Goal: Transaction & Acquisition: Purchase product/service

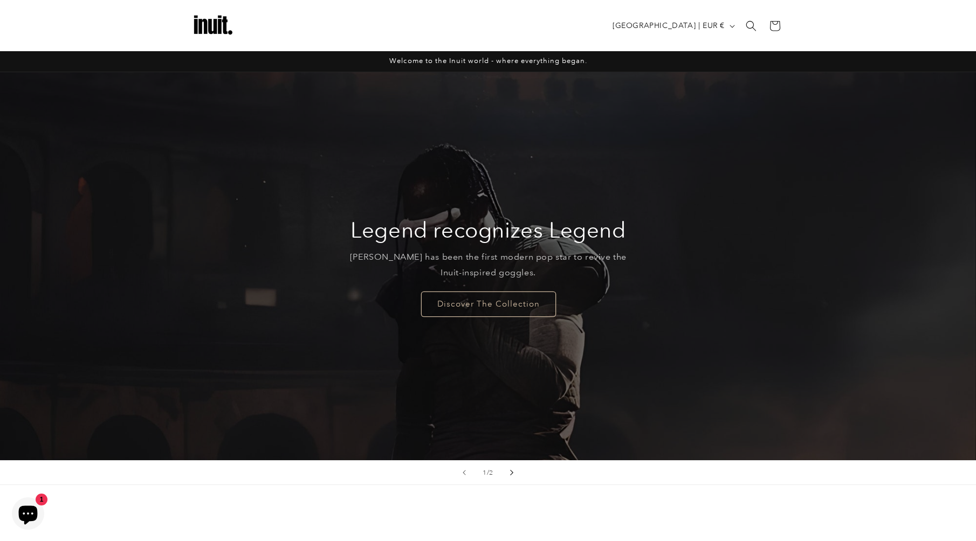
click at [514, 473] on button "Next slide" at bounding box center [512, 473] width 24 height 24
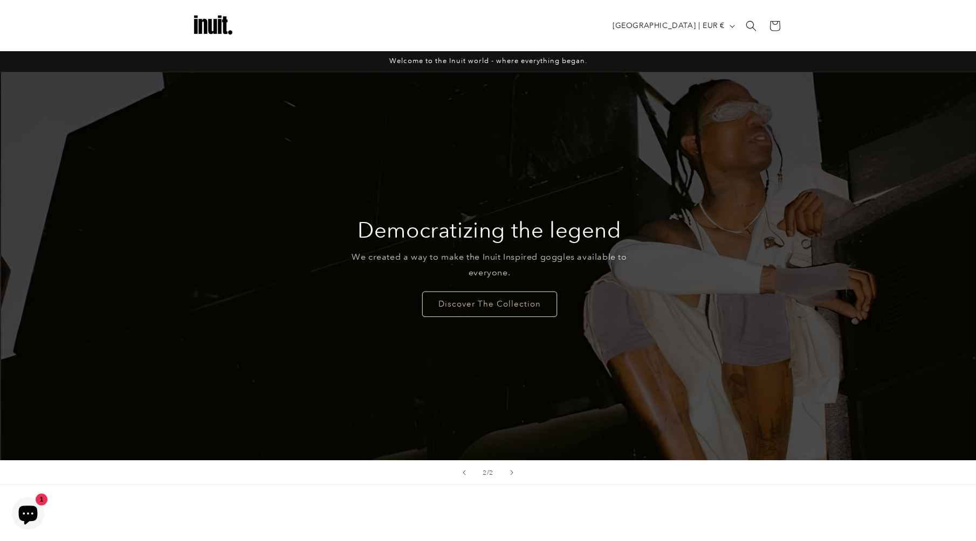
scroll to position [0, 976]
click at [463, 472] on icon "Previous slide" at bounding box center [464, 473] width 4 height 6
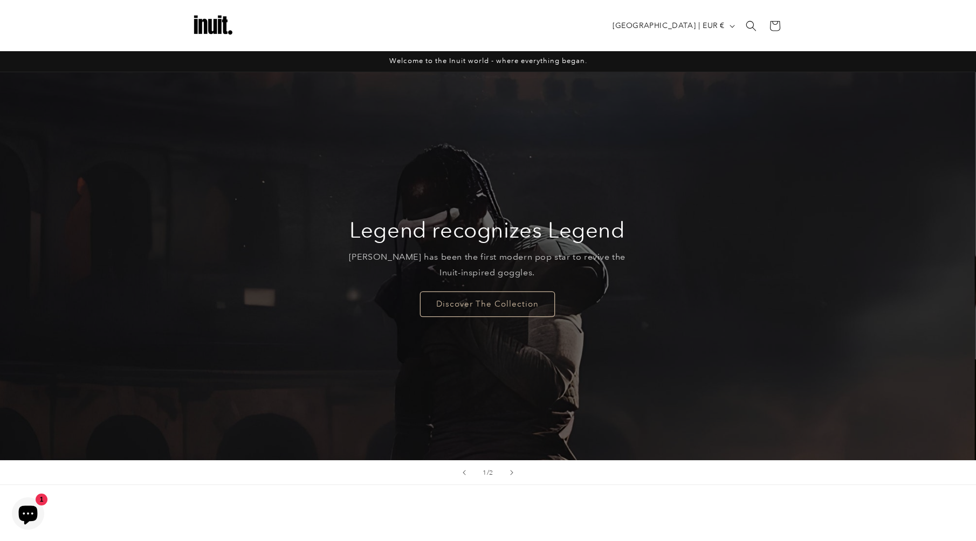
scroll to position [0, 0]
click at [477, 309] on link "Discover The Collection" at bounding box center [487, 303] width 135 height 25
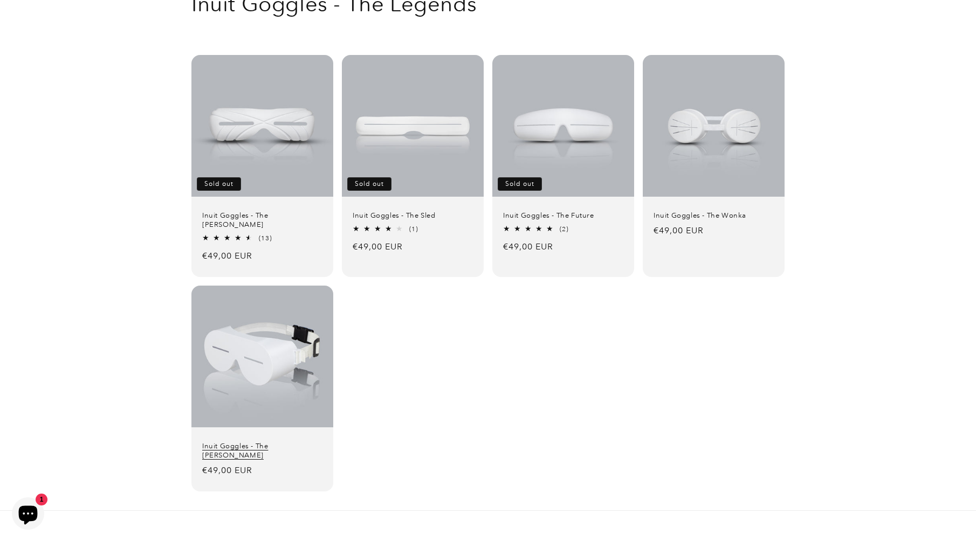
scroll to position [54, 0]
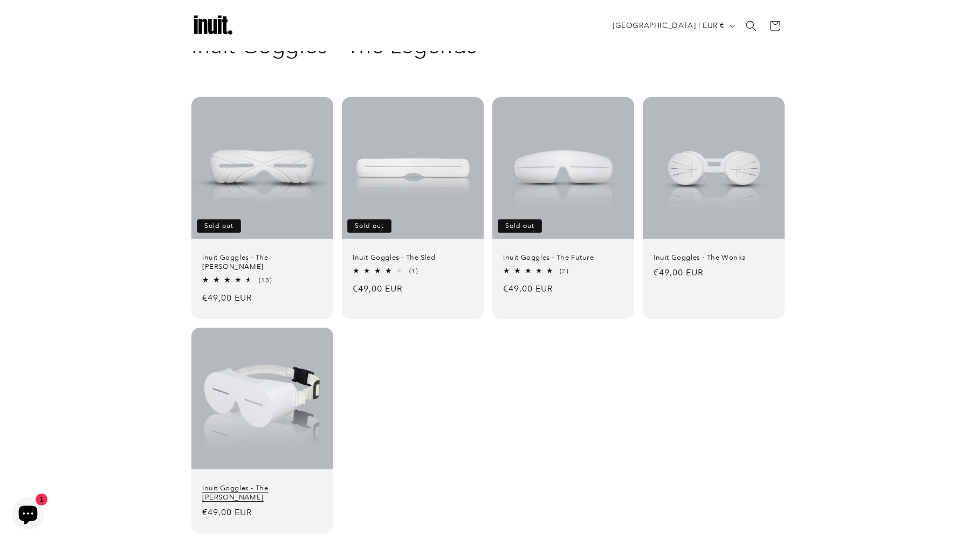
click at [274, 484] on link "Inuit Goggles - The [PERSON_NAME]" at bounding box center [262, 493] width 120 height 18
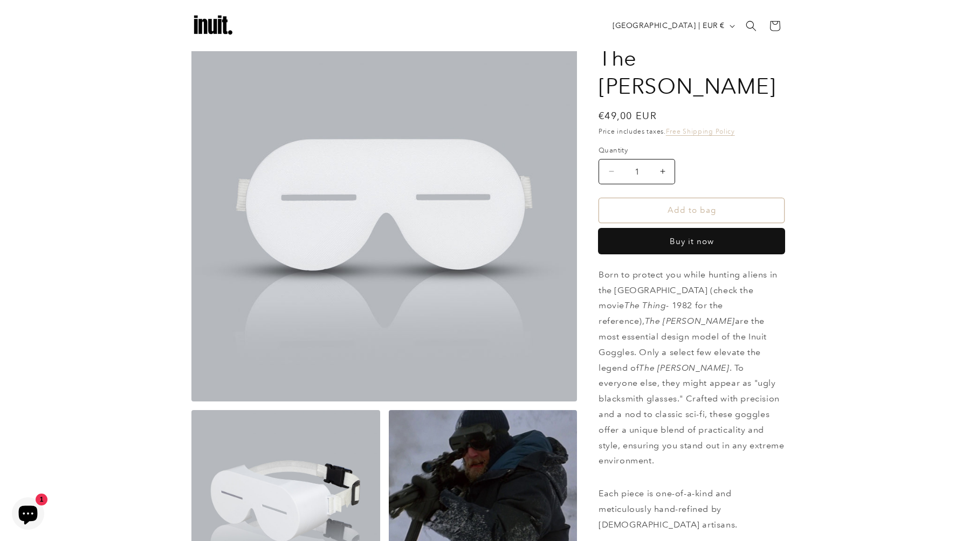
scroll to position [54, 0]
